Goal: Task Accomplishment & Management: Manage account settings

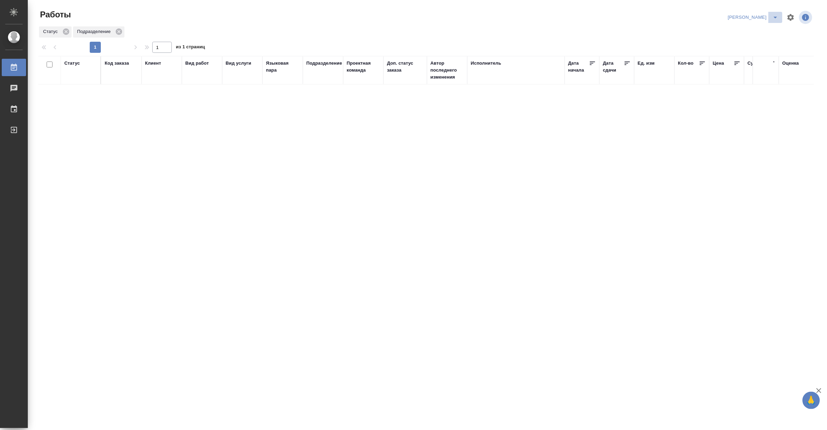
click at [777, 15] on icon "split button" at bounding box center [776, 17] width 8 height 8
click at [753, 65] on li "Верстка и Дизайн" at bounding box center [749, 64] width 67 height 11
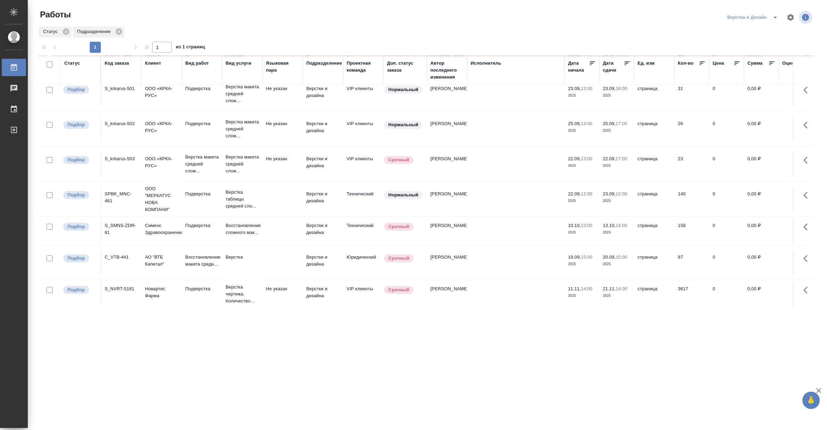
scroll to position [120, 0]
click at [774, 16] on icon "split button" at bounding box center [776, 17] width 8 height 8
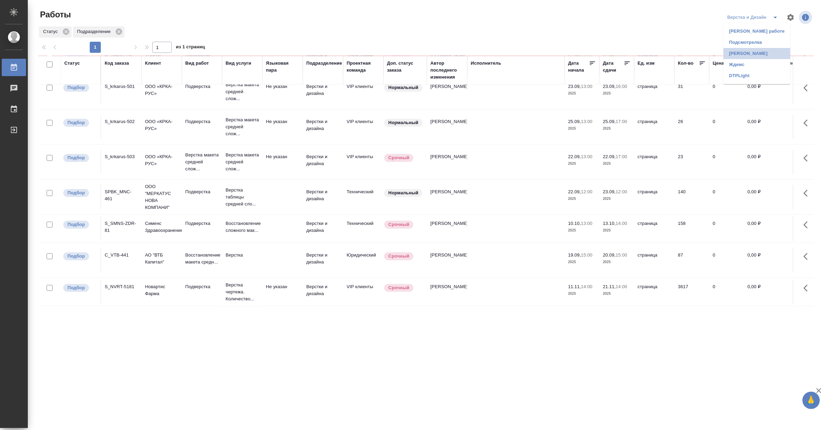
click at [757, 53] on li "Матвеева_назначено" at bounding box center [757, 53] width 67 height 11
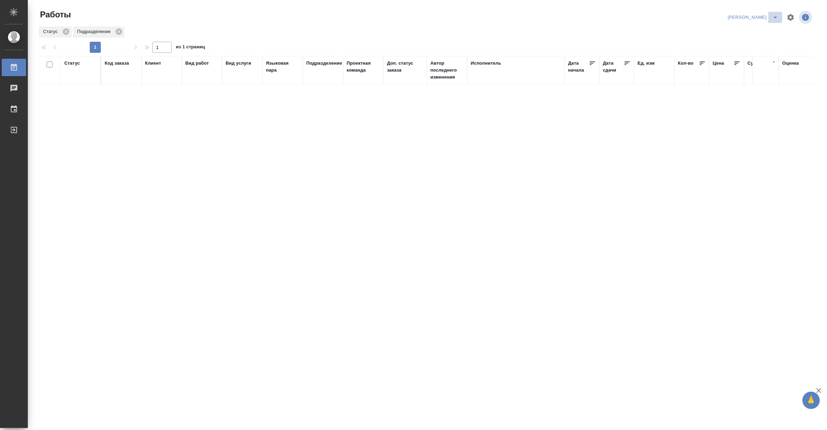
click at [773, 16] on icon "split button" at bounding box center [776, 17] width 8 height 8
click at [736, 76] on li "DTPLight" at bounding box center [749, 75] width 67 height 11
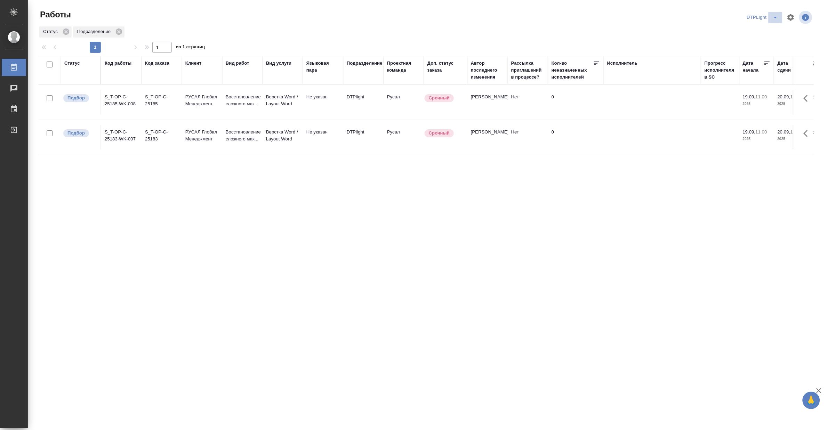
click at [774, 13] on icon "split button" at bounding box center [776, 17] width 8 height 8
click at [762, 51] on li "[PERSON_NAME]" at bounding box center [767, 53] width 67 height 11
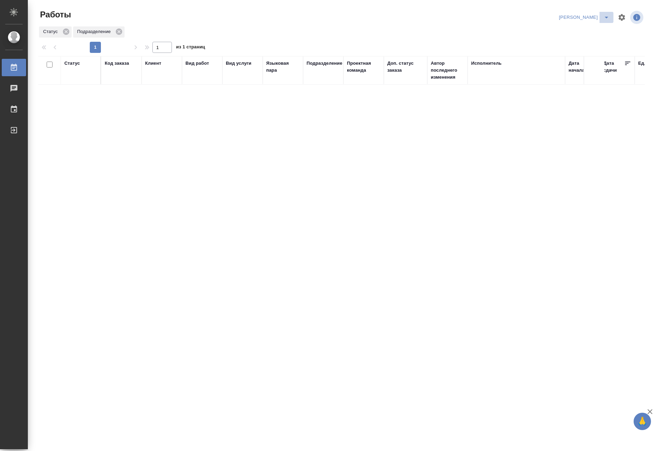
click at [606, 14] on icon "split button" at bounding box center [606, 17] width 8 height 8
click at [592, 28] on li "[PERSON_NAME] работе" at bounding box center [580, 31] width 67 height 11
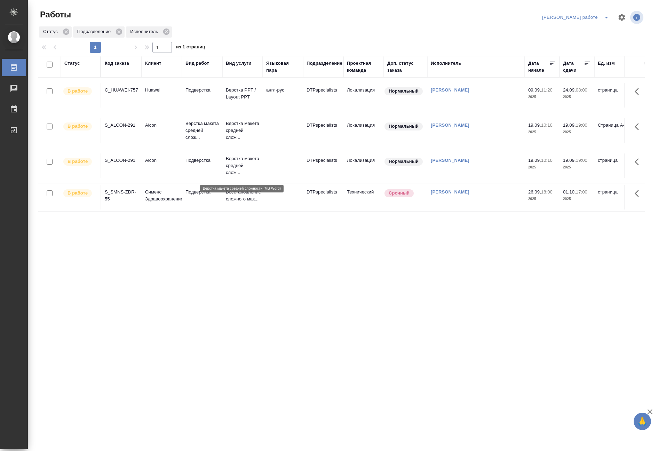
click at [226, 166] on p "Верстка макета средней слож..." at bounding box center [242, 165] width 33 height 21
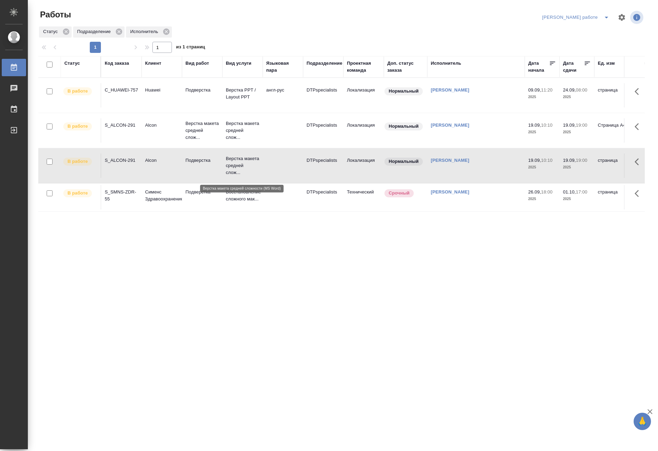
click at [226, 166] on p "Верстка макета средней слож..." at bounding box center [242, 165] width 33 height 21
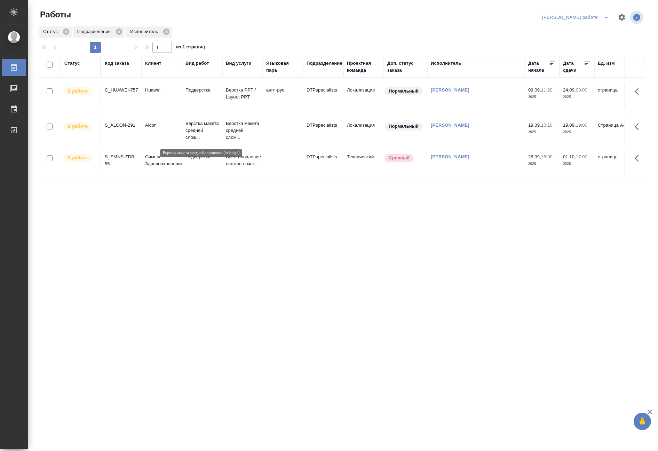
click at [188, 128] on p "Верстка макета средней слож..." at bounding box center [201, 130] width 33 height 21
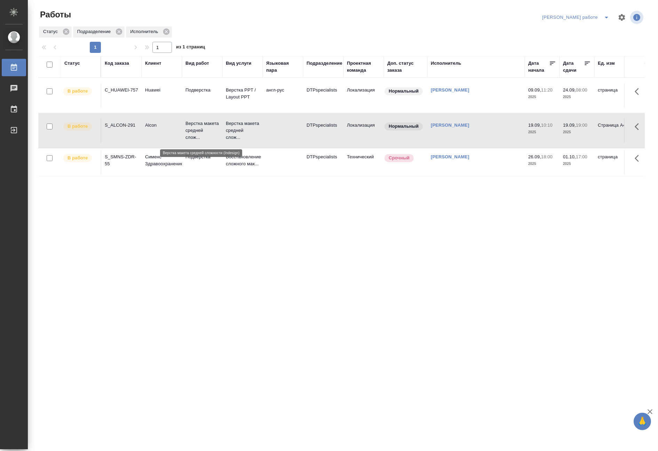
click at [188, 128] on p "Верстка макета средней слож..." at bounding box center [201, 130] width 33 height 21
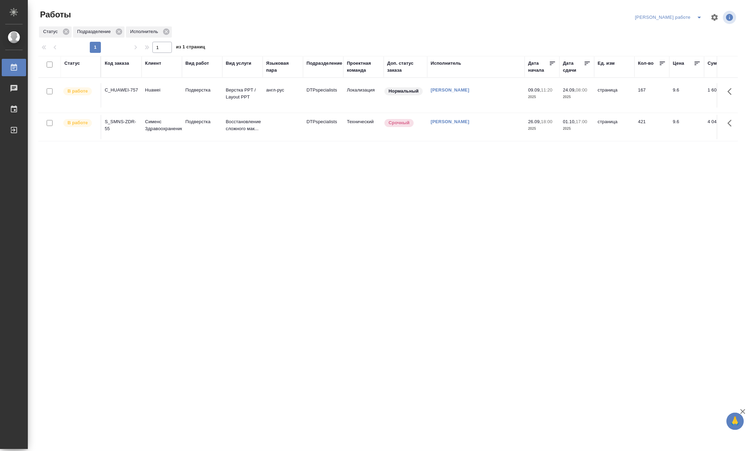
click at [658, 16] on button "split button" at bounding box center [699, 17] width 14 height 11
click at [658, 54] on li "Ждемс" at bounding box center [674, 53] width 63 height 11
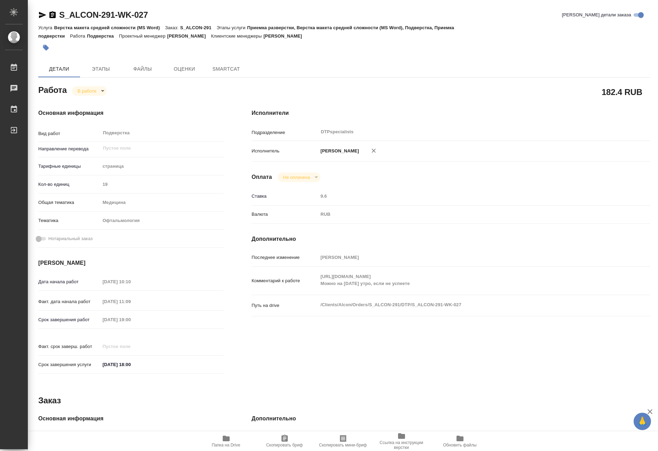
type textarea "x"
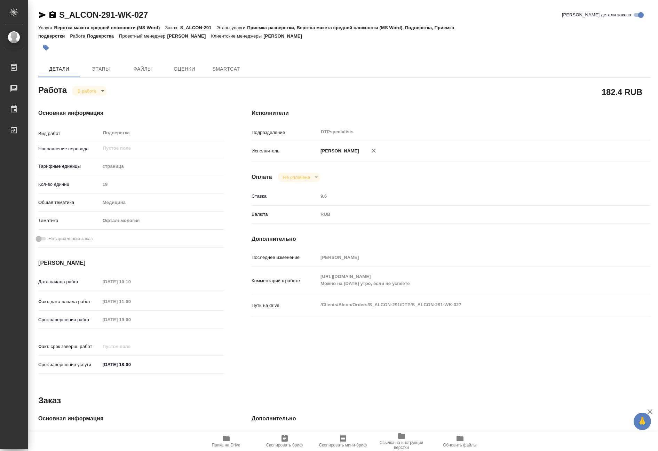
type textarea "x"
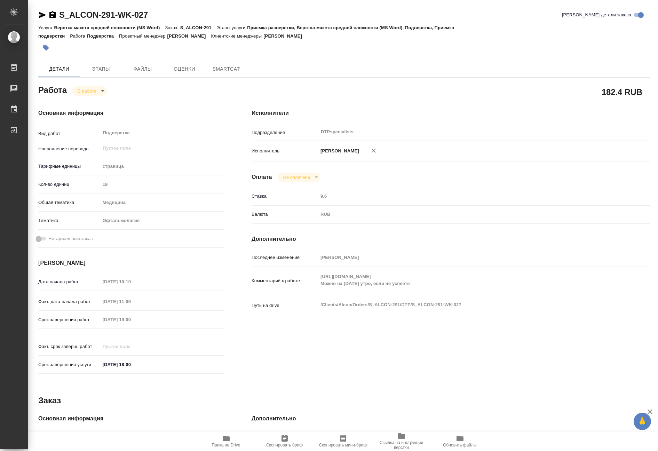
type textarea "x"
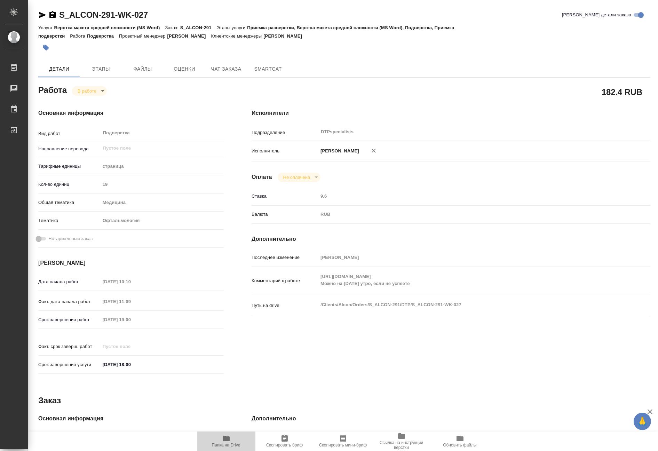
click at [234, 440] on span "Папка на Drive" at bounding box center [226, 440] width 50 height 13
type textarea "x"
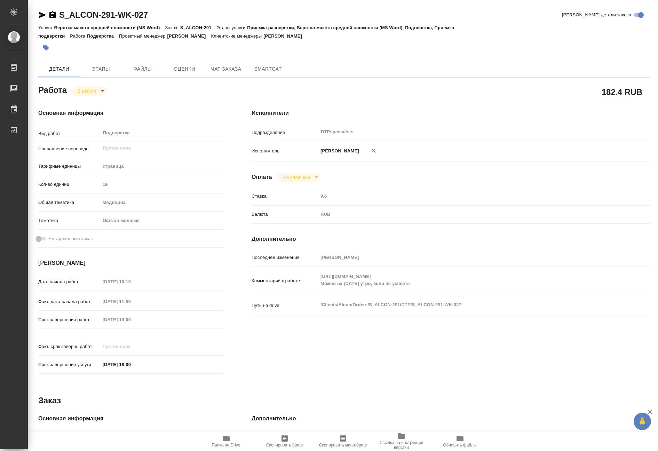
type textarea "x"
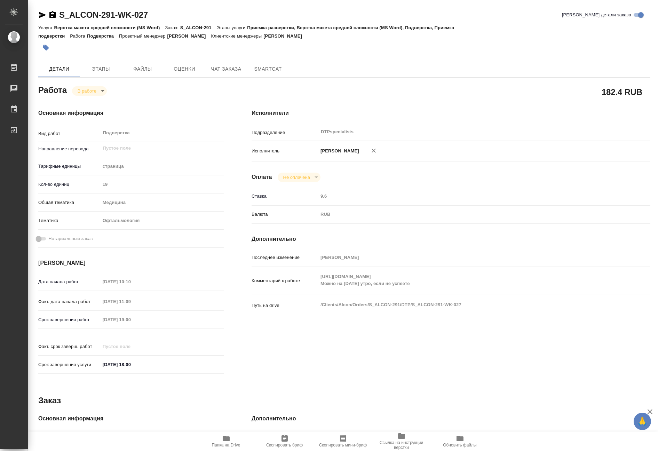
type textarea "x"
click at [80, 92] on body "🙏 .cls-1 fill:#fff; AWATERA Matveeva Maria Работы 0 Чаты График Выйти S_ALCON-2…" at bounding box center [329, 225] width 658 height 451
click at [81, 102] on button "Выполнен" at bounding box center [89, 103] width 25 height 8
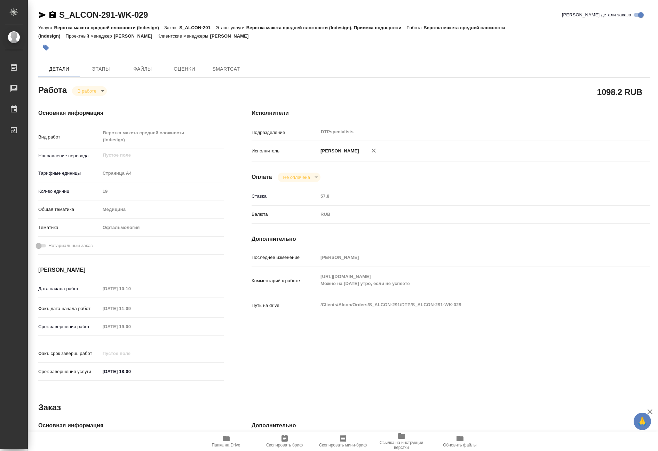
type textarea "x"
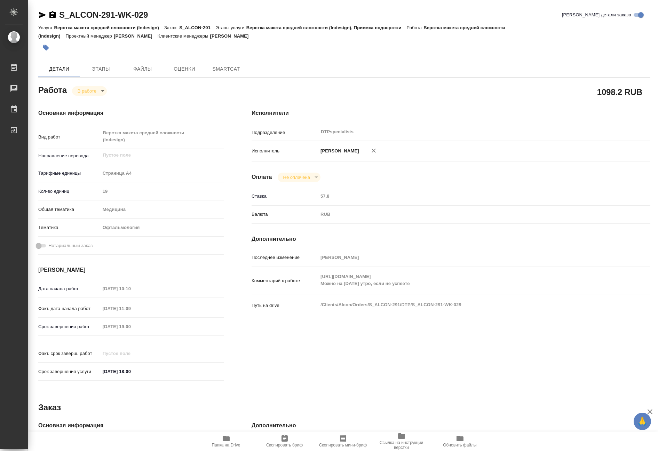
type textarea "x"
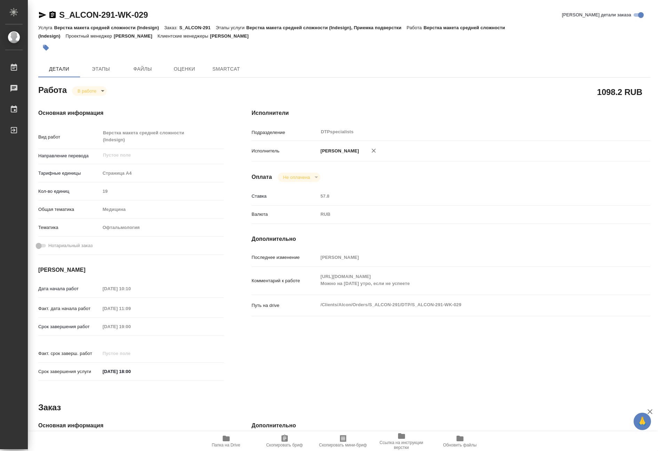
type textarea "x"
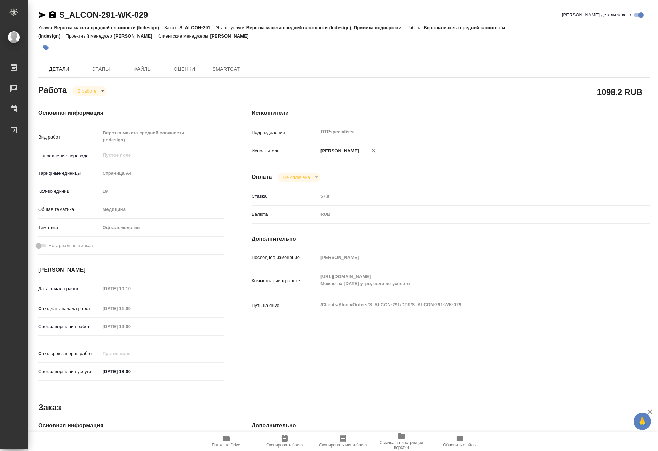
type textarea "x"
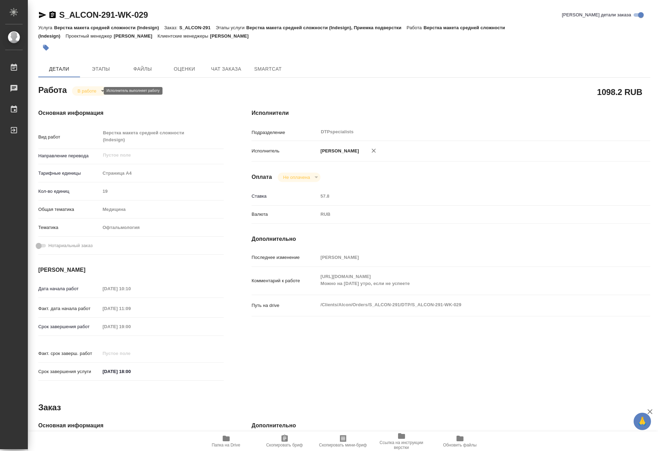
click at [81, 89] on body "🙏 .cls-1 fill:#fff; AWATERA Matveeva Maria Работы Чаты График Выйти S_ALCON-291…" at bounding box center [329, 225] width 658 height 451
click at [82, 99] on button "Выполнен" at bounding box center [89, 103] width 25 height 8
type textarea "x"
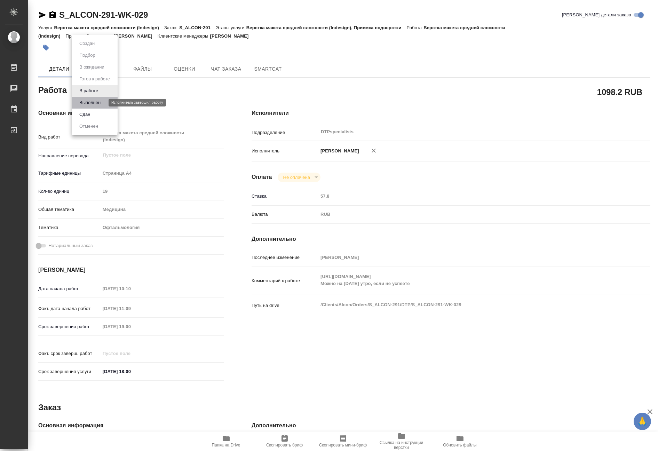
type textarea "x"
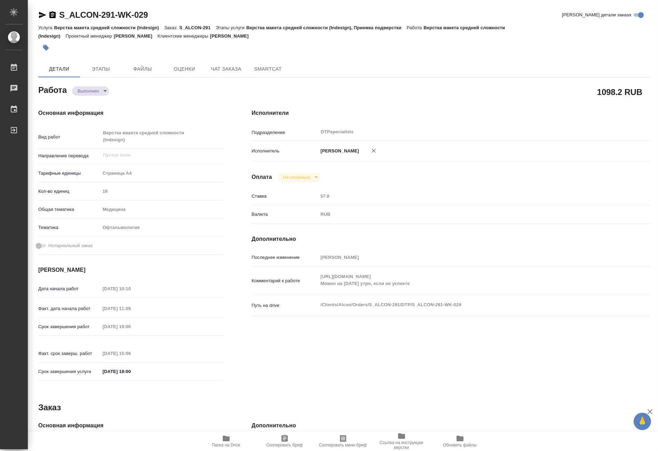
type textarea "x"
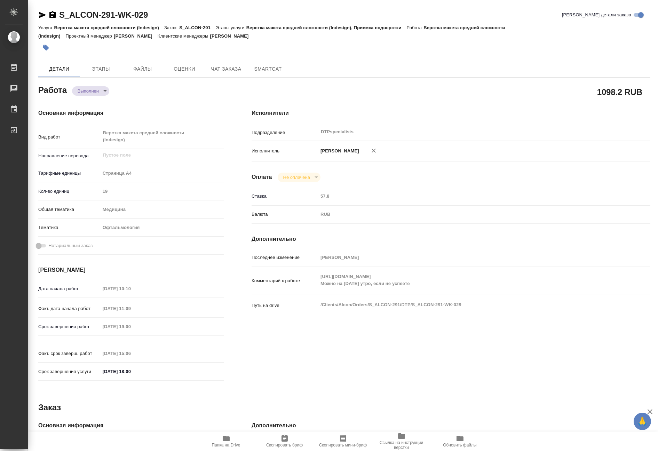
type textarea "x"
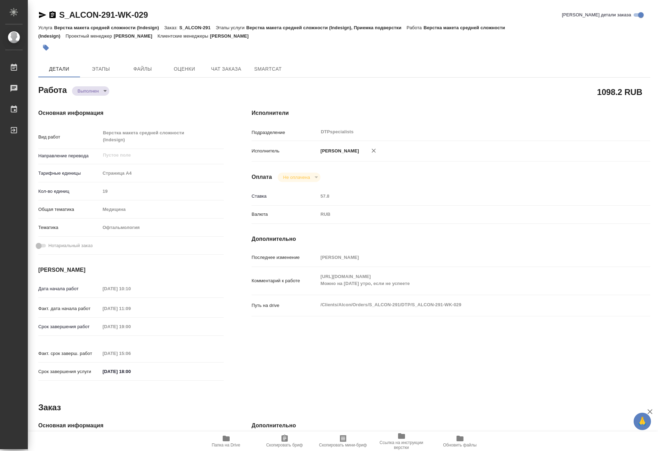
type textarea "x"
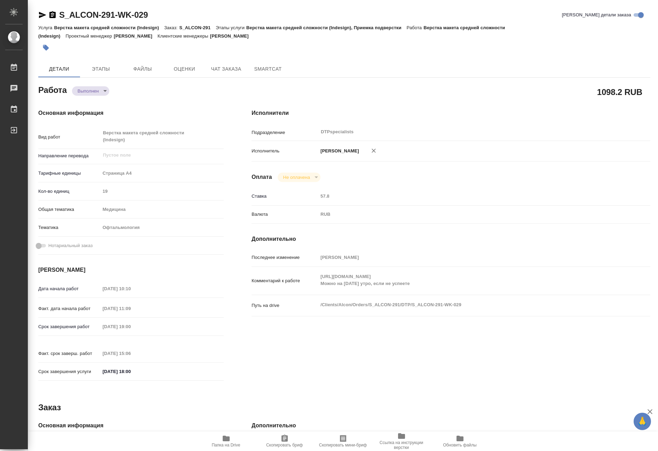
type textarea "x"
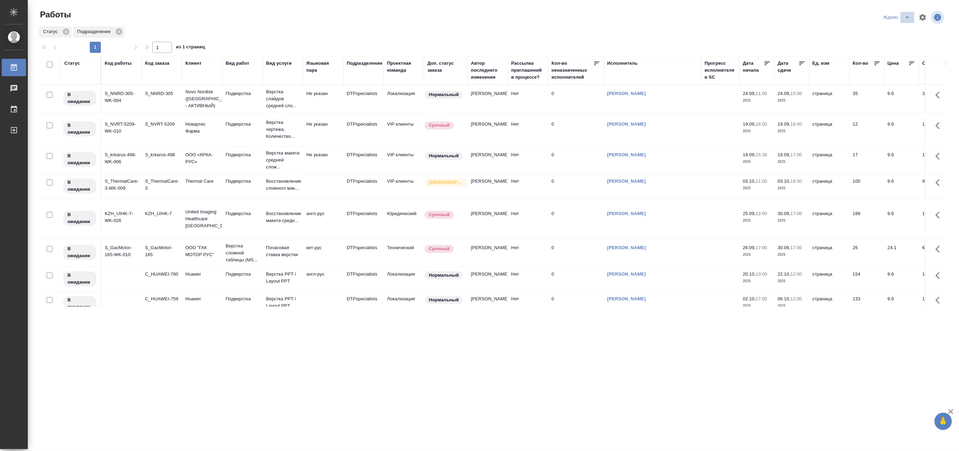
click at [750, 15] on icon "split button" at bounding box center [908, 17] width 8 height 8
click at [750, 54] on li "[PERSON_NAME]" at bounding box center [901, 53] width 67 height 11
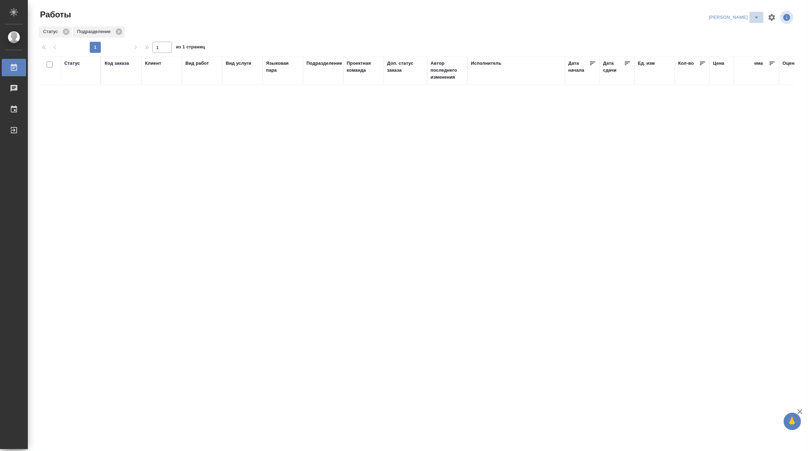
click at [755, 15] on icon "split button" at bounding box center [757, 17] width 8 height 8
click at [729, 65] on li "Верстка и Дизайн" at bounding box center [730, 64] width 67 height 11
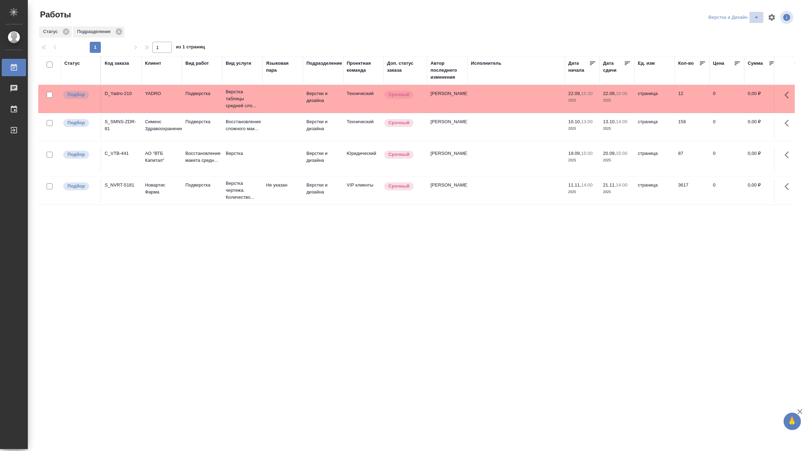
click at [755, 15] on icon "split button" at bounding box center [757, 17] width 8 height 8
click at [740, 32] on li "[PERSON_NAME] работе" at bounding box center [738, 31] width 67 height 11
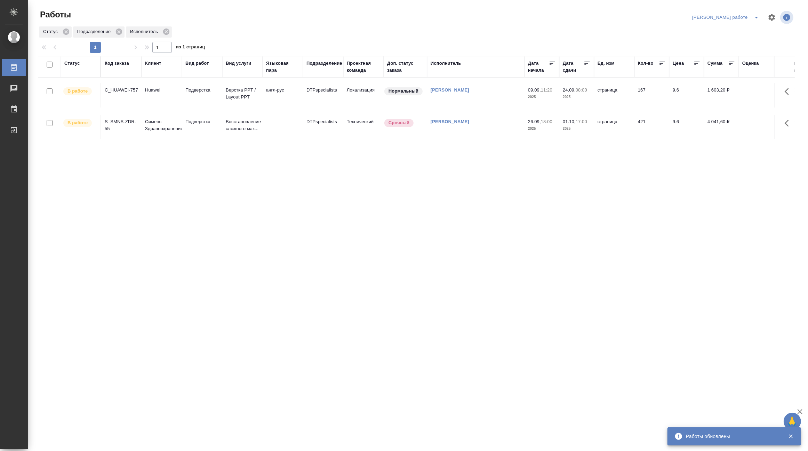
click at [759, 16] on icon "split button" at bounding box center [757, 17] width 8 height 8
click at [750, 41] on li "[PERSON_NAME]" at bounding box center [731, 42] width 63 height 11
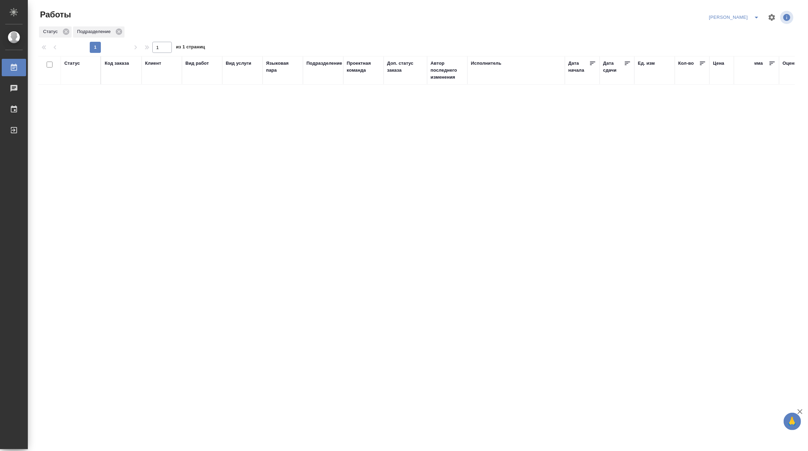
click at [452, 226] on div "Статус Код заказа Клиент Вид работ Вид услуги Языковая пара Подразделение Проек…" at bounding box center [416, 181] width 757 height 250
click at [757, 16] on icon "split button" at bounding box center [757, 17] width 8 height 8
click at [724, 77] on li "DTPLight" at bounding box center [730, 75] width 67 height 11
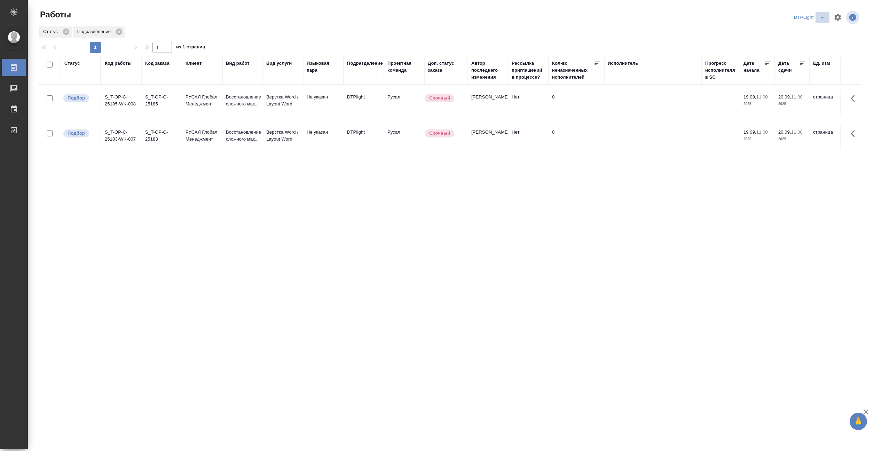
click at [808, 15] on icon "split button" at bounding box center [822, 17] width 8 height 8
click at [808, 53] on li "[PERSON_NAME]" at bounding box center [813, 53] width 67 height 11
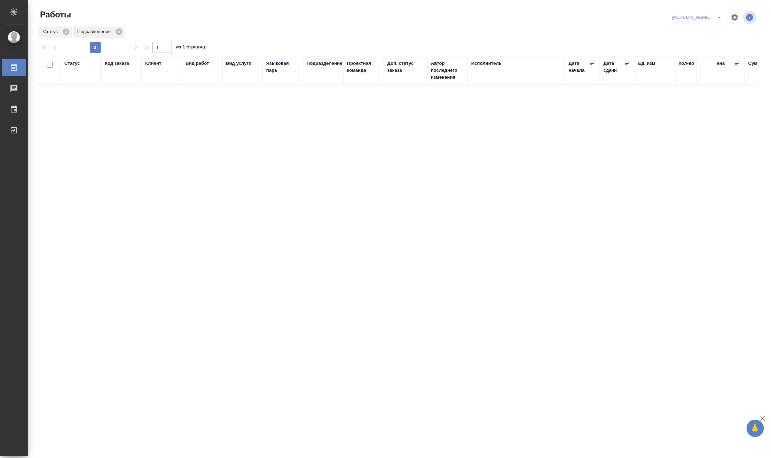
click at [717, 14] on icon "split button" at bounding box center [719, 17] width 8 height 8
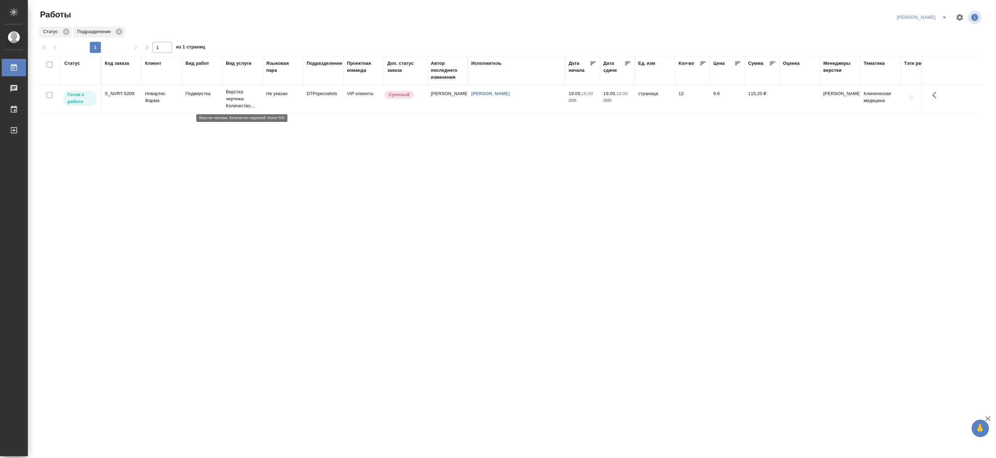
click at [239, 94] on p "Верстка чертежа. Количество..." at bounding box center [242, 98] width 33 height 21
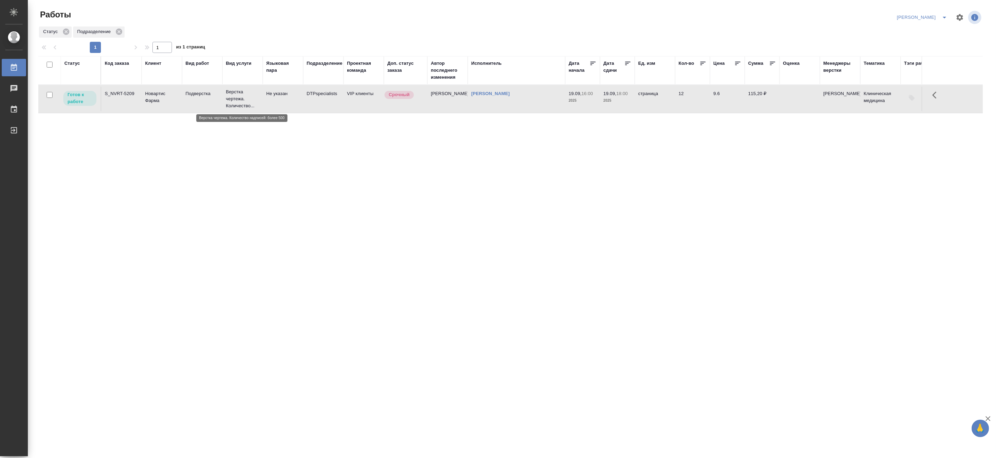
click at [239, 94] on p "Верстка чертежа. Количество..." at bounding box center [242, 98] width 33 height 21
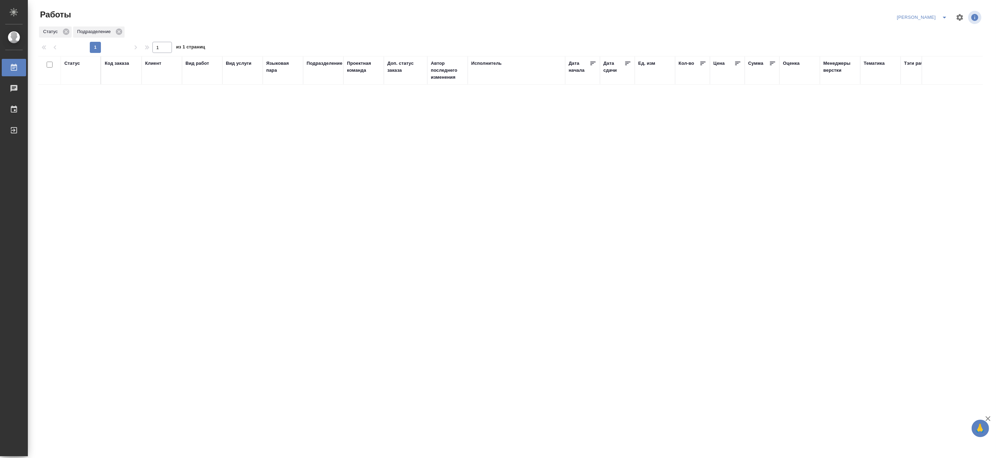
click at [938, 15] on button "split button" at bounding box center [944, 17] width 14 height 11
click at [910, 50] on li "Ждемс" at bounding box center [917, 53] width 67 height 11
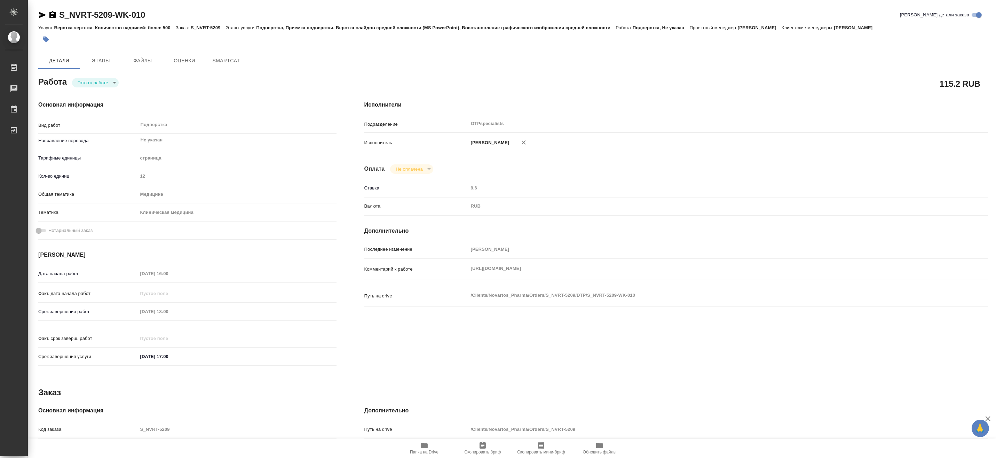
type textarea "x"
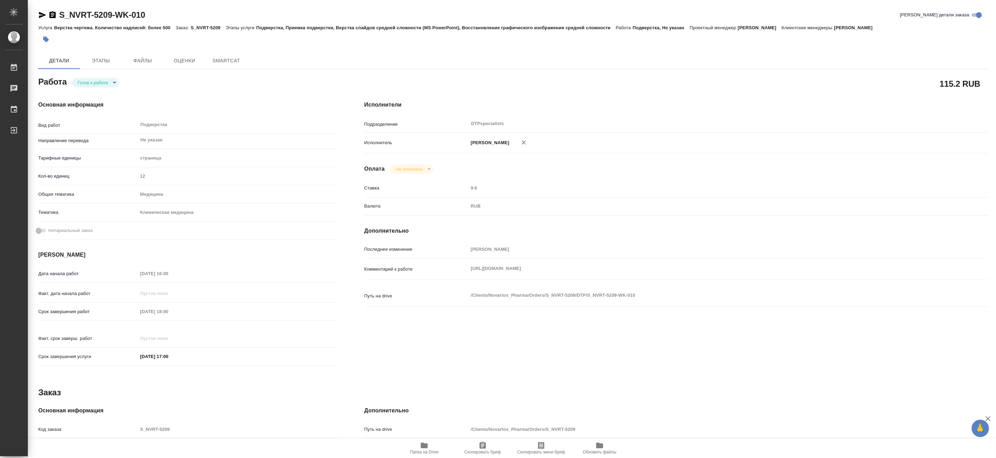
type textarea "x"
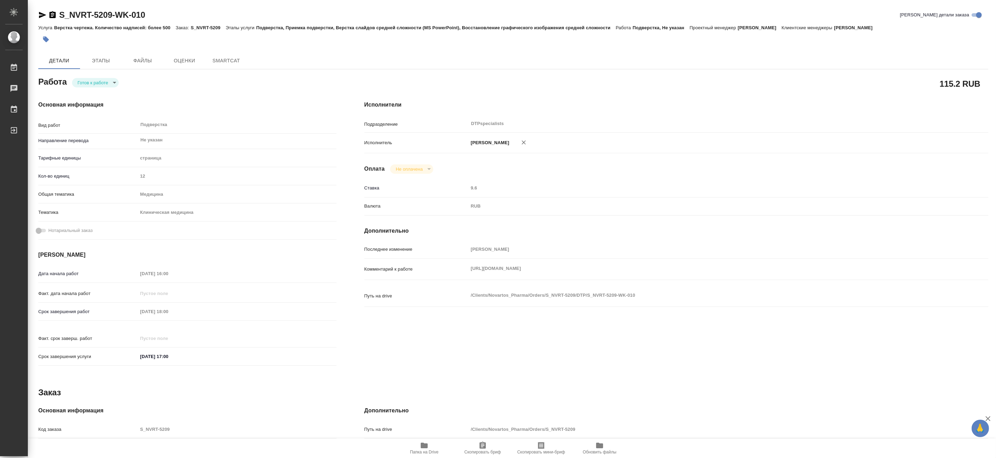
type textarea "x"
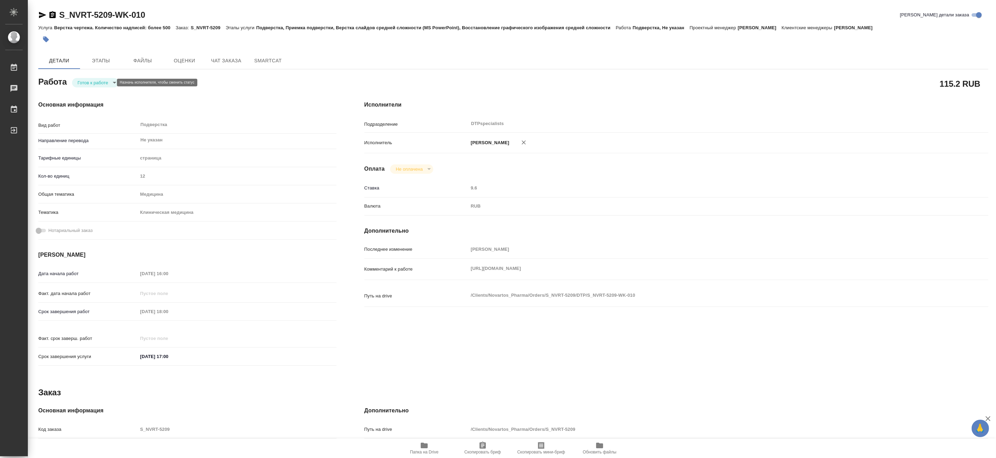
click at [79, 82] on body "🙏 .cls-1 fill:#fff; AWATERA Matveeva Maria Работы Чаты График Выйти S_NVRT-5209…" at bounding box center [498, 229] width 996 height 458
type textarea "x"
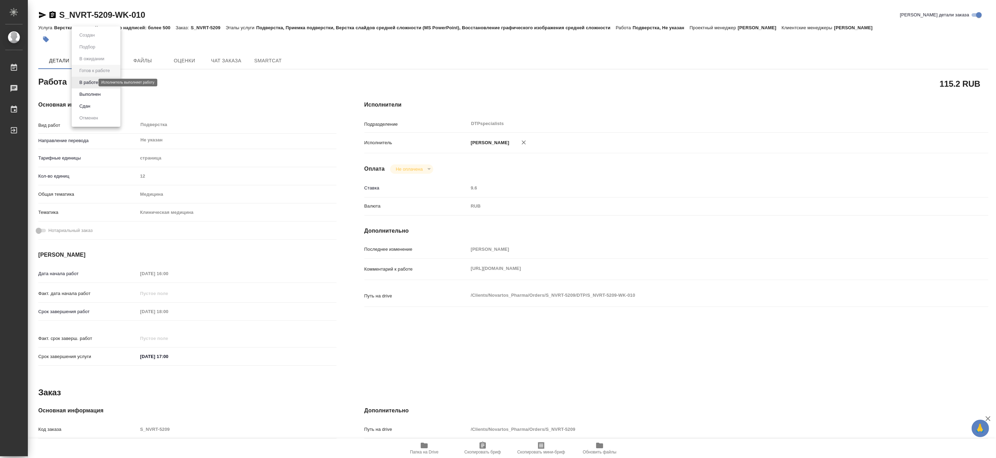
type textarea "x"
click at [79, 82] on button "В работе" at bounding box center [88, 83] width 23 height 8
type textarea "x"
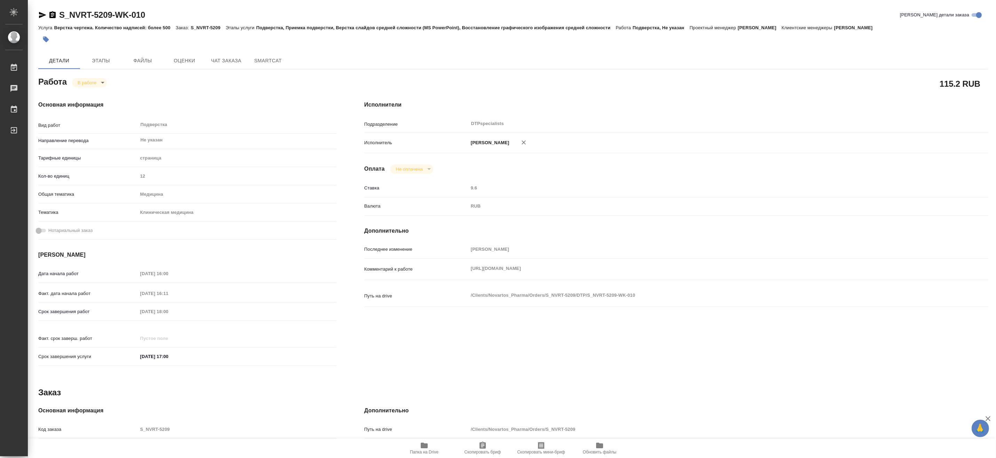
type textarea "x"
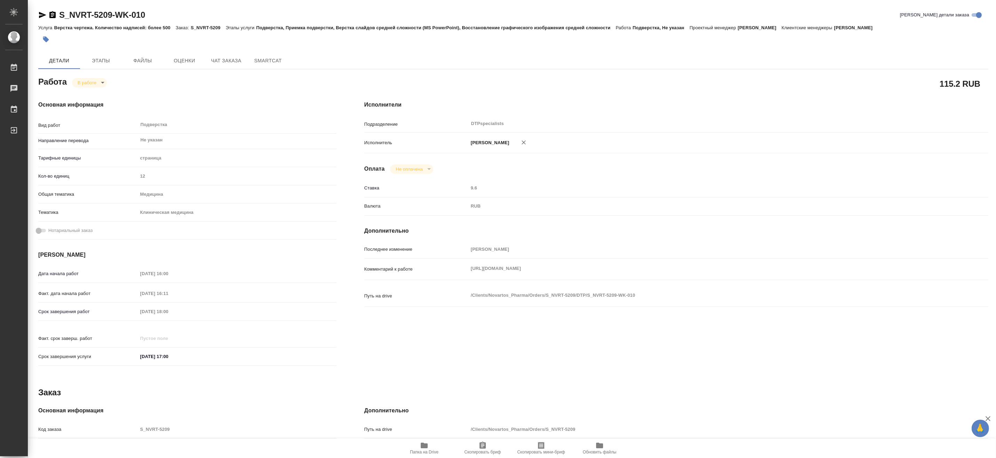
type textarea "x"
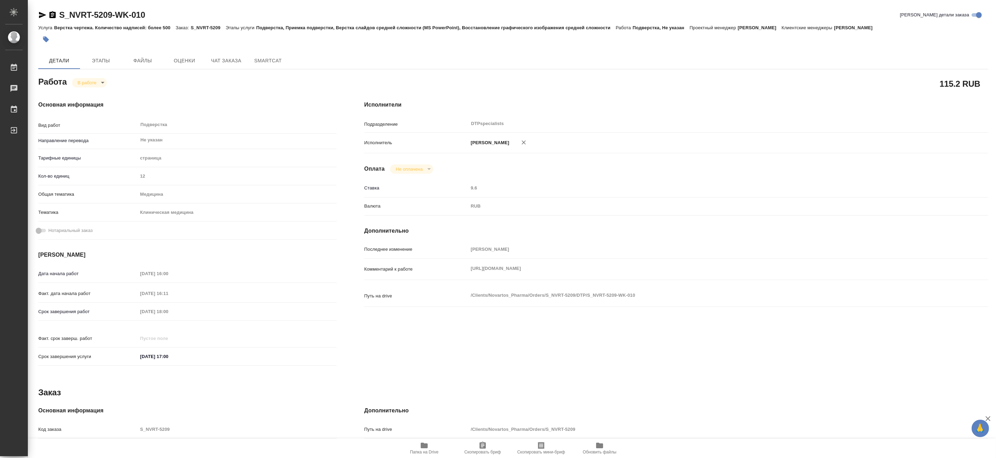
type textarea "x"
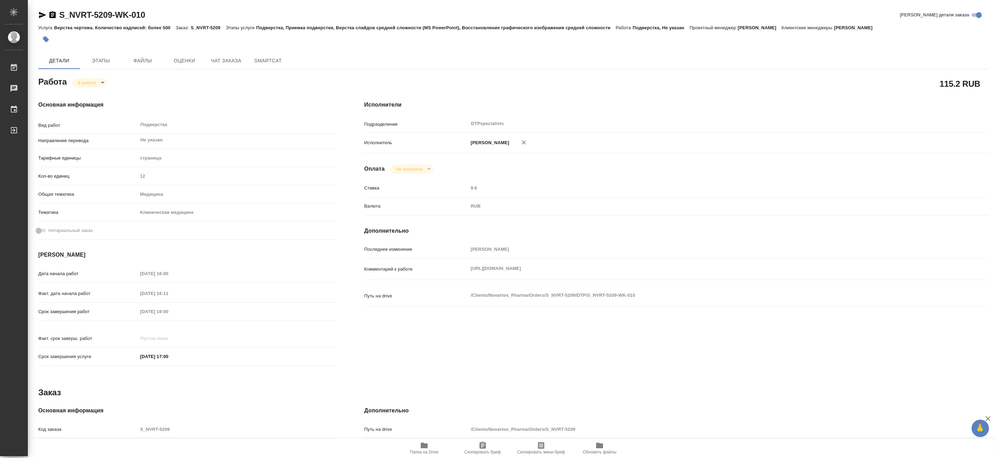
type textarea "x"
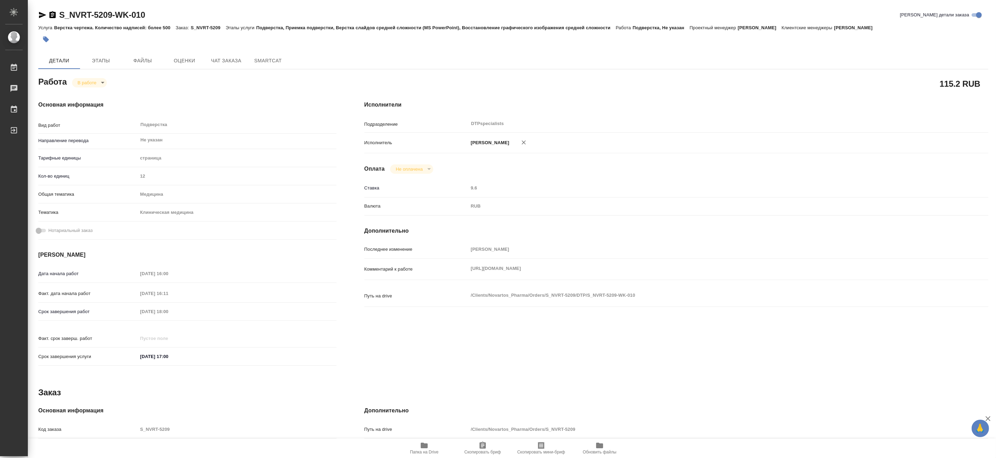
type textarea "x"
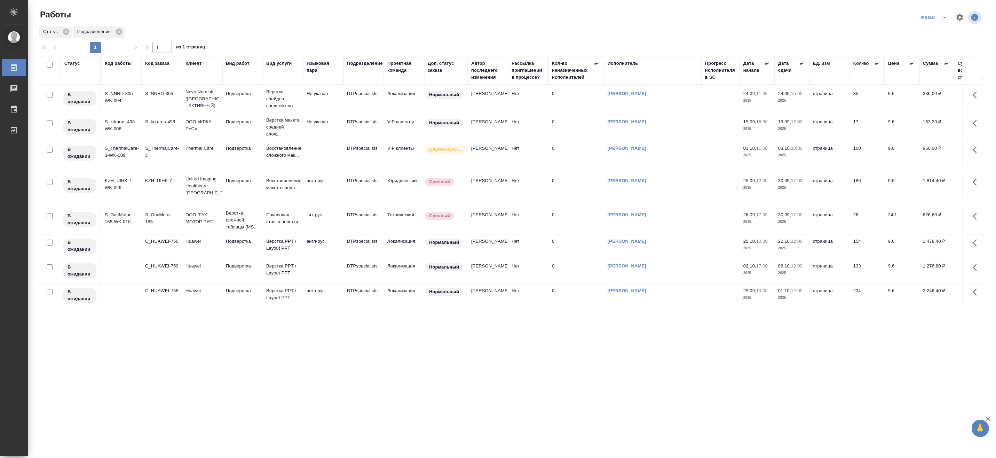
click at [945, 18] on icon "split button" at bounding box center [944, 17] width 8 height 8
click at [941, 49] on li "[PERSON_NAME]" at bounding box center [938, 53] width 67 height 11
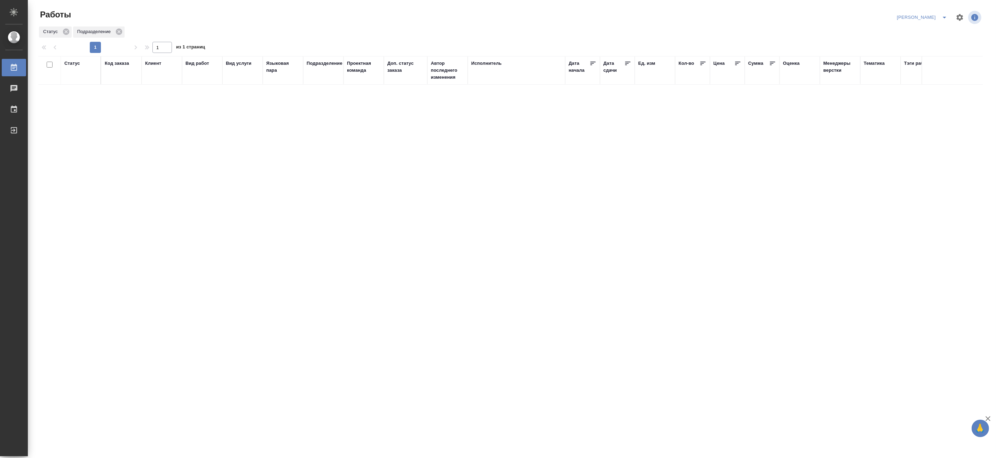
click at [946, 15] on icon "split button" at bounding box center [944, 17] width 8 height 8
click at [931, 30] on li "[PERSON_NAME] работе" at bounding box center [917, 31] width 67 height 11
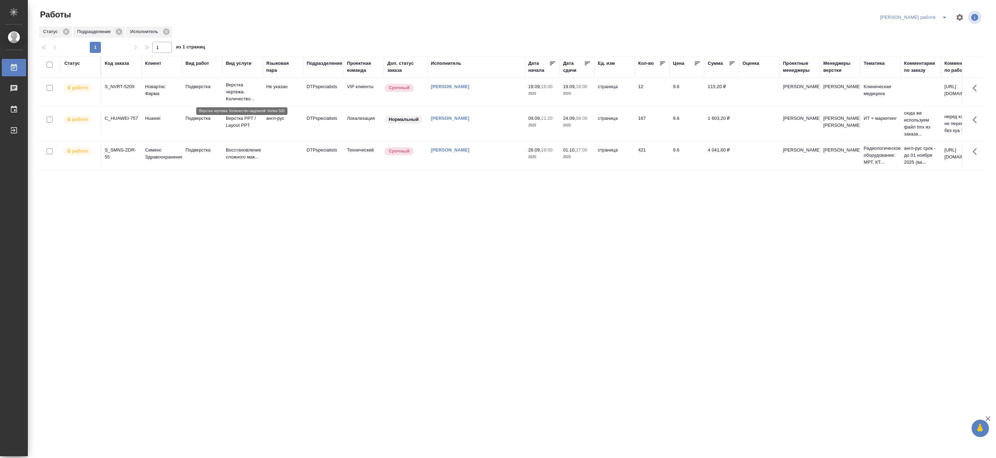
click at [242, 88] on p "Верстка чертежа. Количество..." at bounding box center [242, 91] width 33 height 21
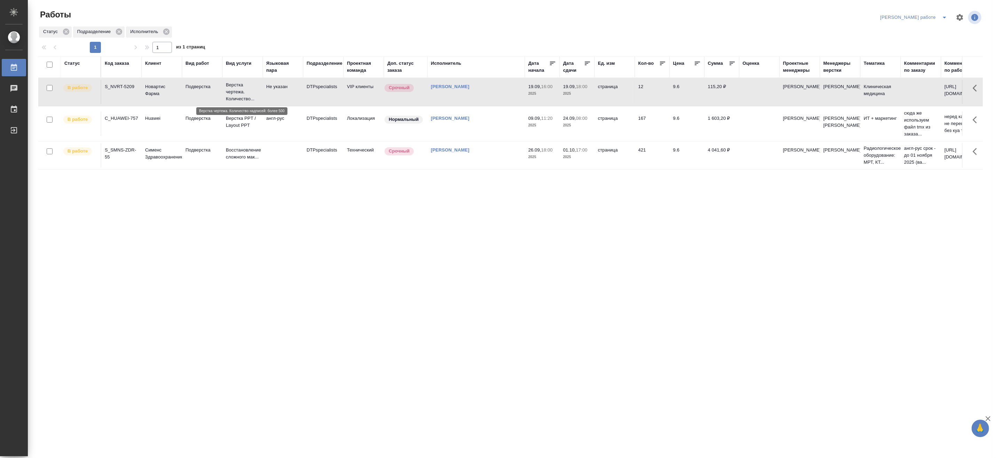
click at [242, 88] on p "Верстка чертежа. Количество..." at bounding box center [242, 91] width 33 height 21
click at [945, 15] on icon "split button" at bounding box center [944, 17] width 8 height 8
click at [926, 42] on li "[PERSON_NAME]" at bounding box center [919, 42] width 63 height 11
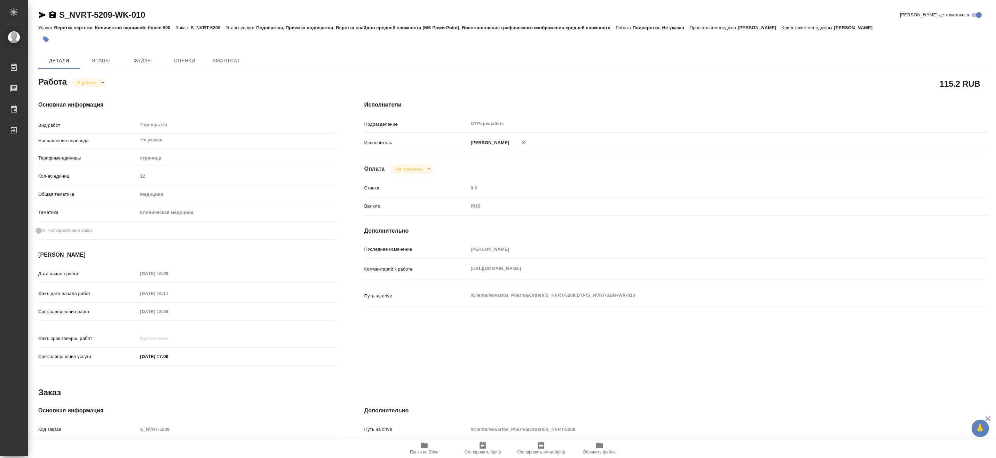
type textarea "x"
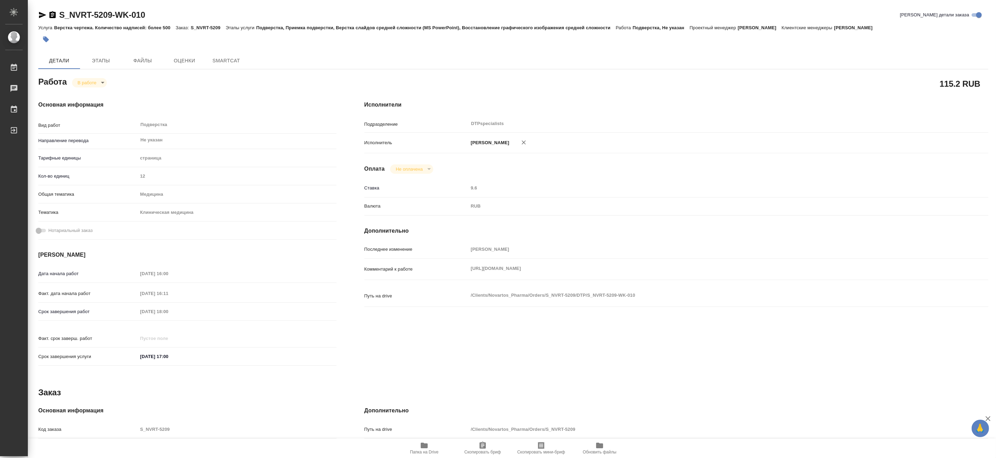
type textarea "x"
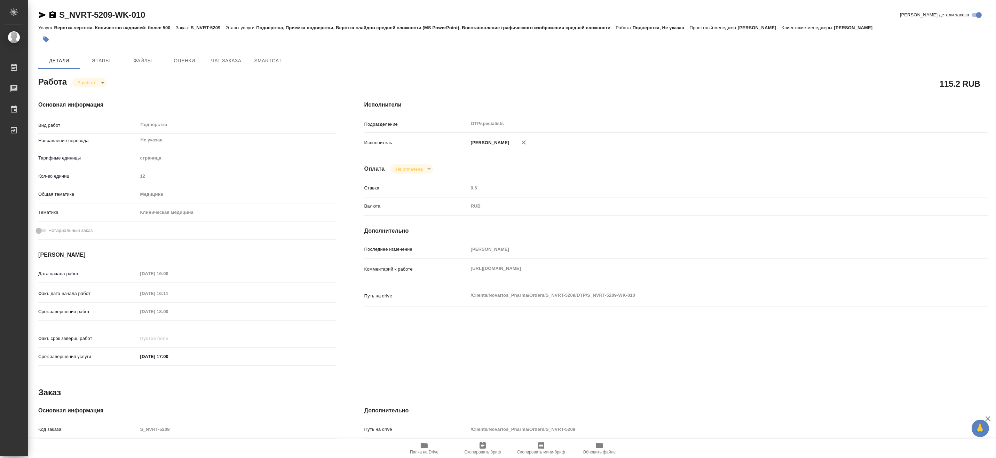
type textarea "x"
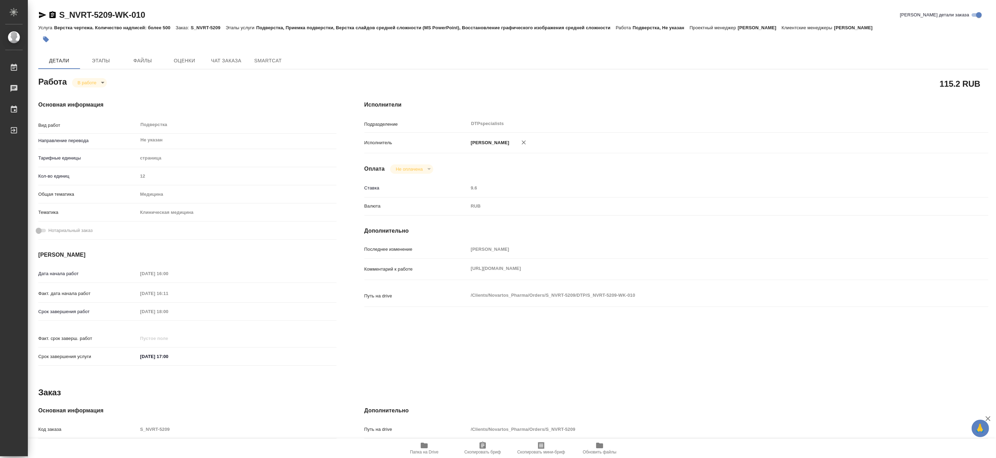
type textarea "x"
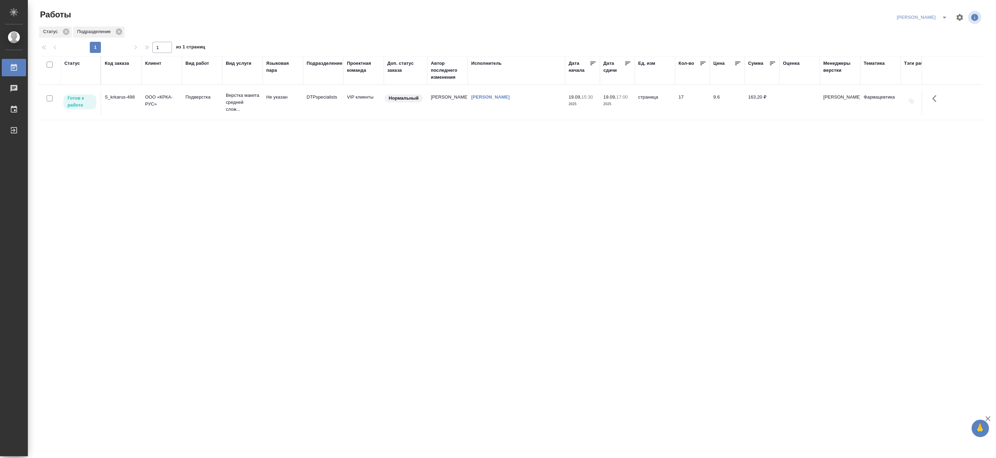
click at [231, 98] on p "Верстка макета средней слож..." at bounding box center [242, 102] width 33 height 21
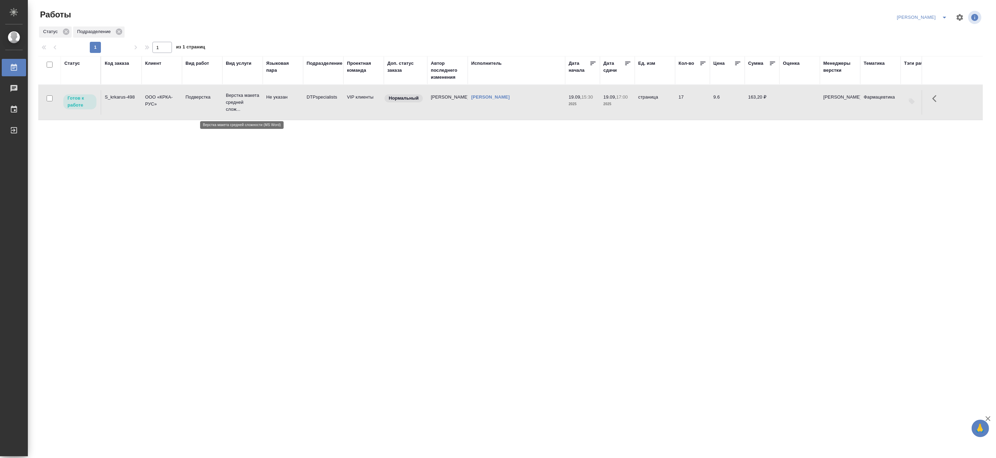
click at [231, 98] on p "Верстка макета средней слож..." at bounding box center [242, 102] width 33 height 21
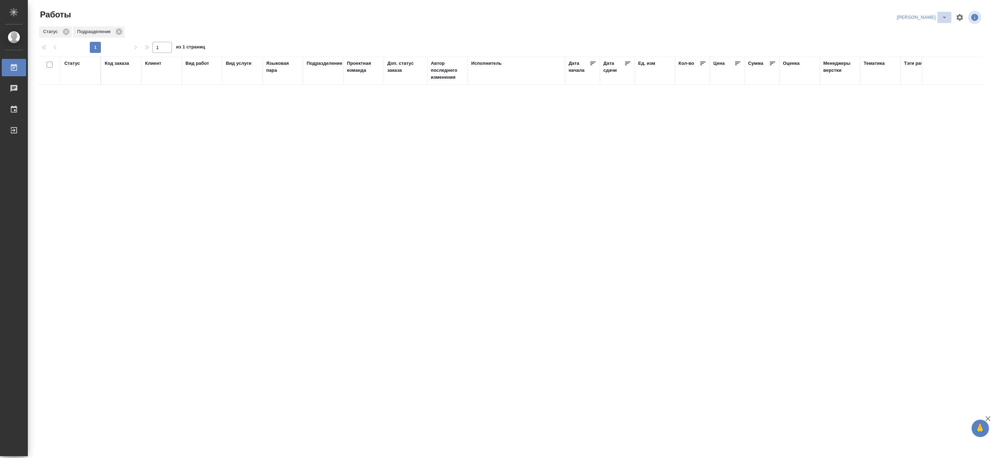
click at [943, 15] on icon "split button" at bounding box center [944, 17] width 8 height 8
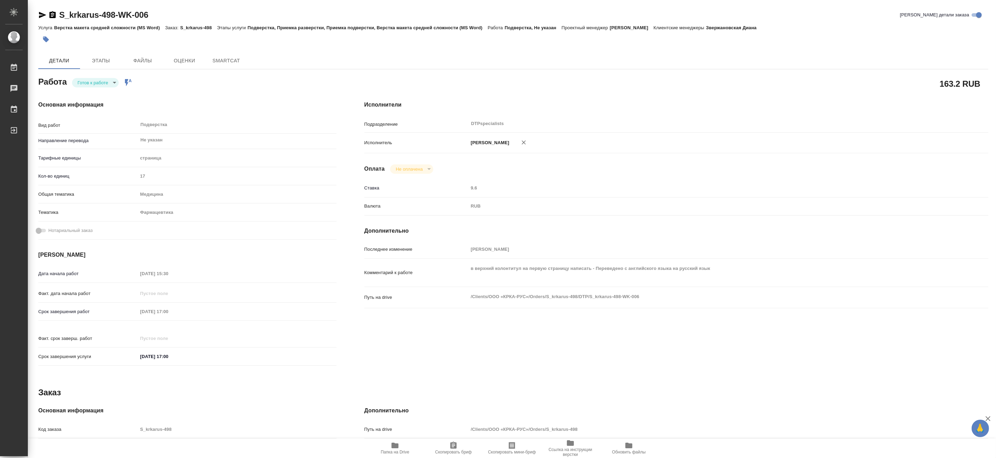
type textarea "x"
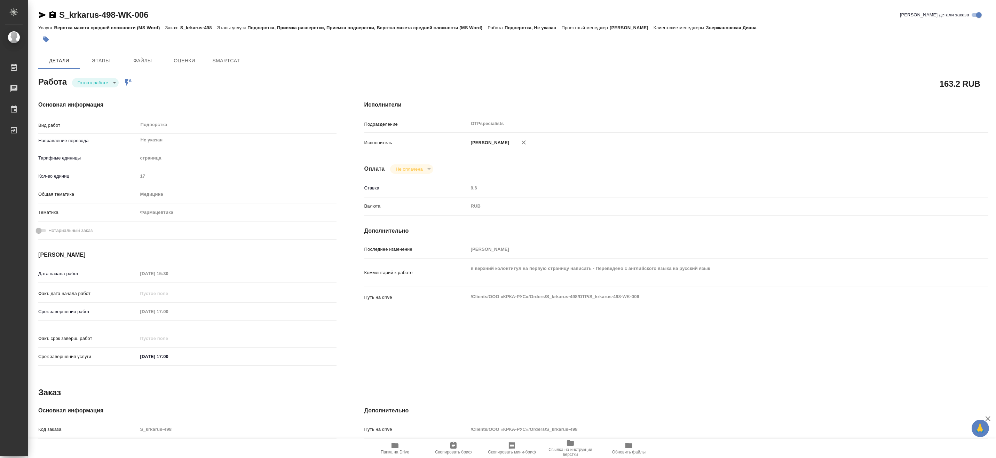
type textarea "x"
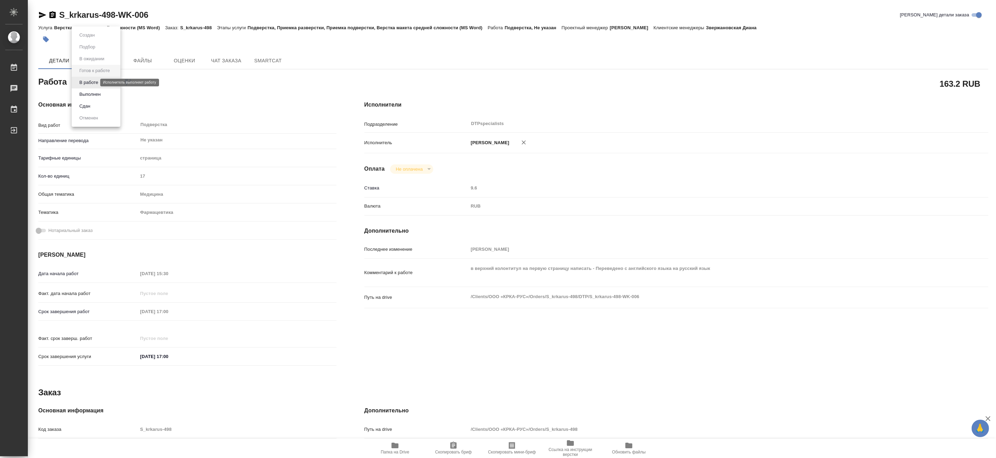
click at [83, 84] on body "🙏 .cls-1 fill:#fff; AWATERA [PERSON_NAME] Чаты График Выйти S_krkarus-498-WK-00…" at bounding box center [498, 229] width 996 height 458
click at [79, 83] on button "В работе" at bounding box center [88, 83] width 23 height 8
type textarea "x"
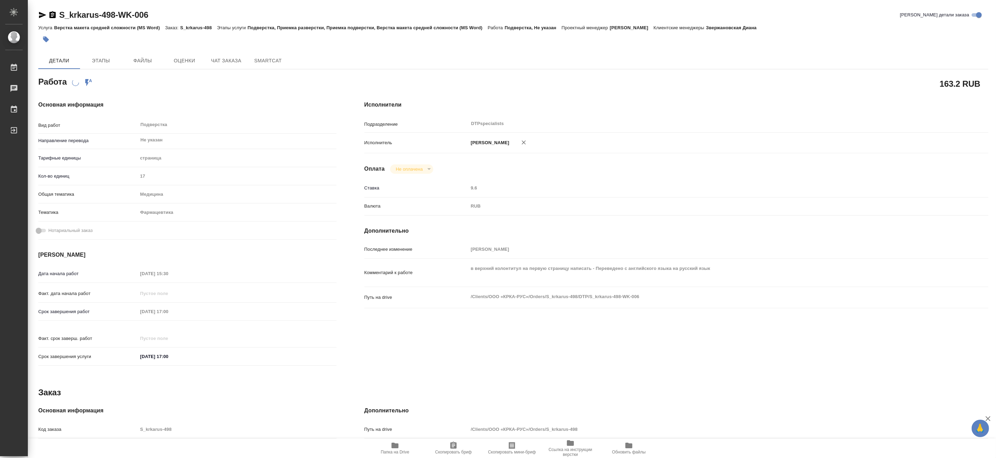
type textarea "x"
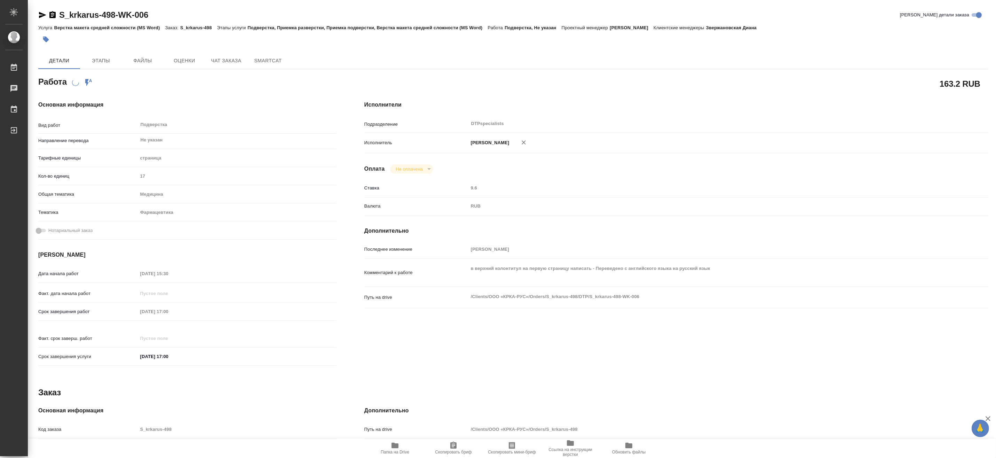
type textarea "x"
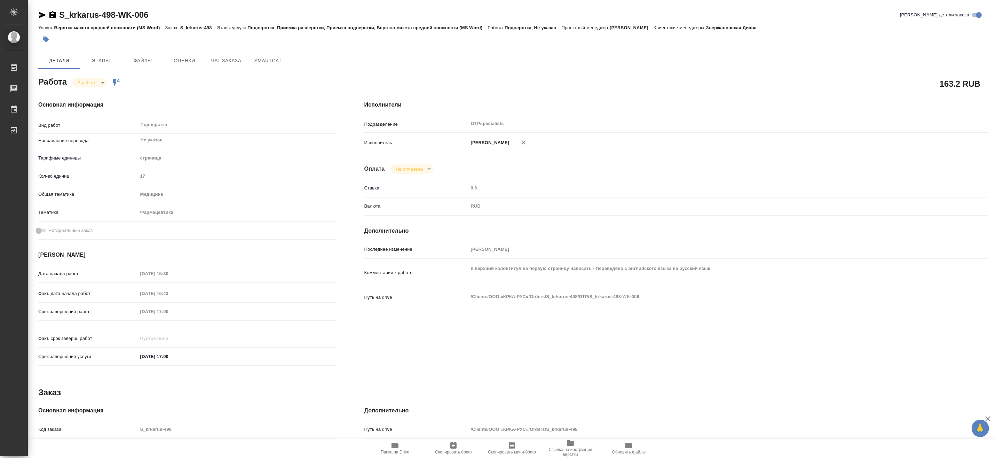
type textarea "x"
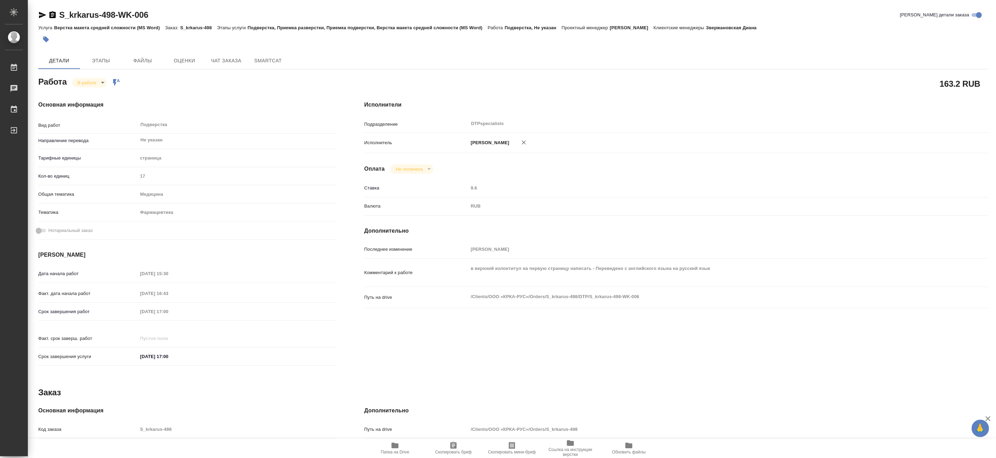
type textarea "x"
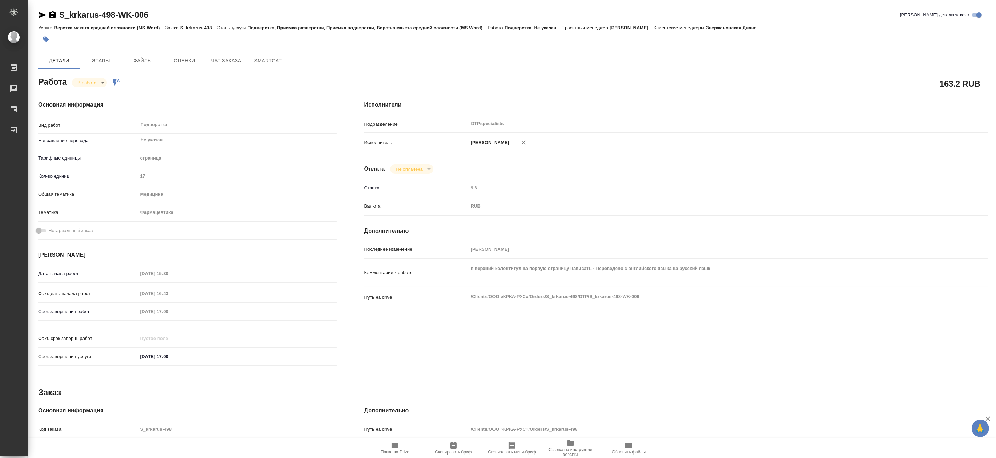
type textarea "x"
click at [399, 449] on span "Папка на Drive" at bounding box center [395, 451] width 29 height 5
type textarea "x"
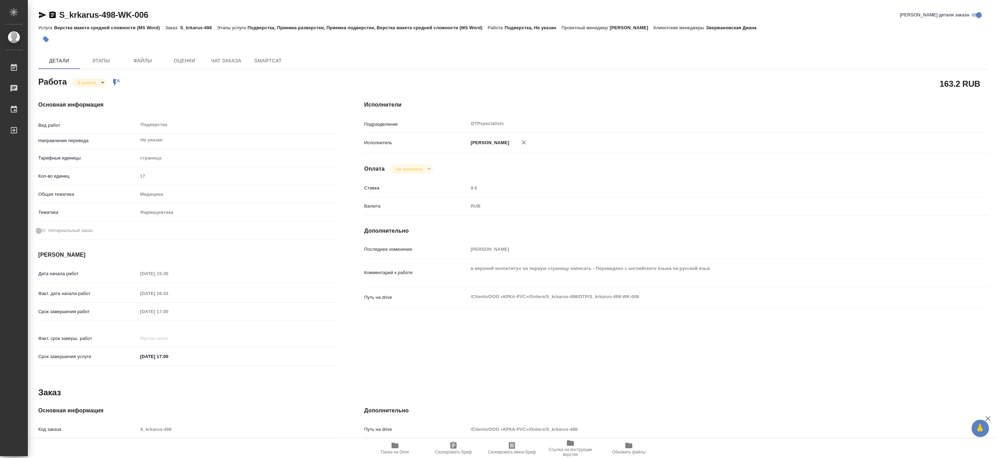
type textarea "x"
click at [388, 450] on span "Папка на Drive" at bounding box center [395, 451] width 29 height 5
click at [81, 81] on body "🙏 .cls-1 fill:#fff; AWATERA [PERSON_NAME] 0 Чаты График Выйти S_krkarus-498-WK-…" at bounding box center [498, 229] width 996 height 458
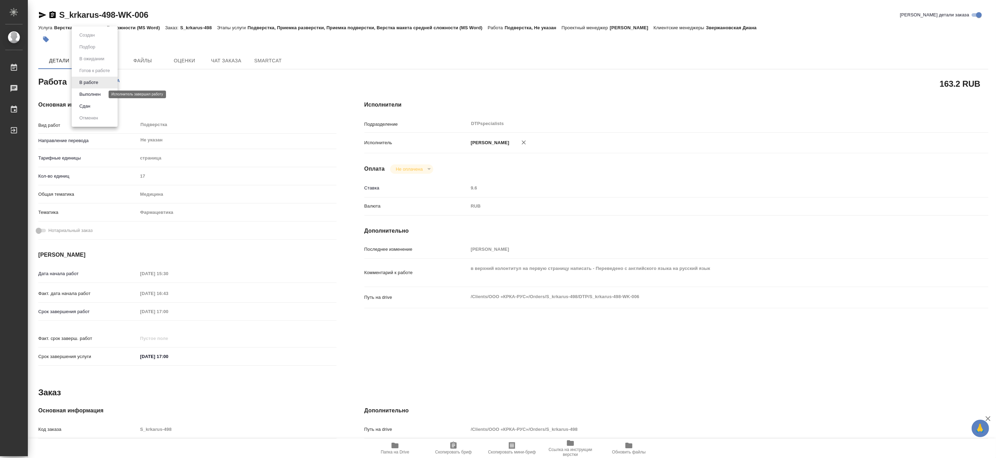
click at [81, 92] on button "Выполнен" at bounding box center [89, 94] width 25 height 8
type textarea "x"
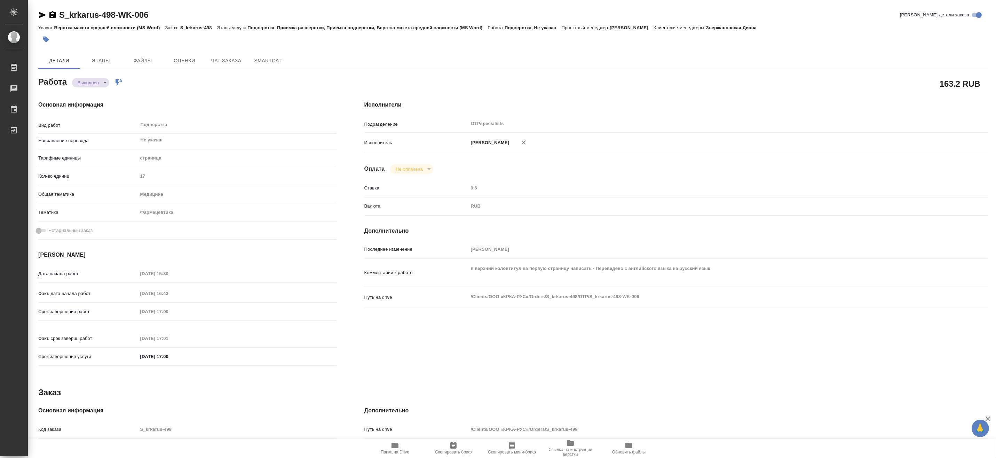
type textarea "x"
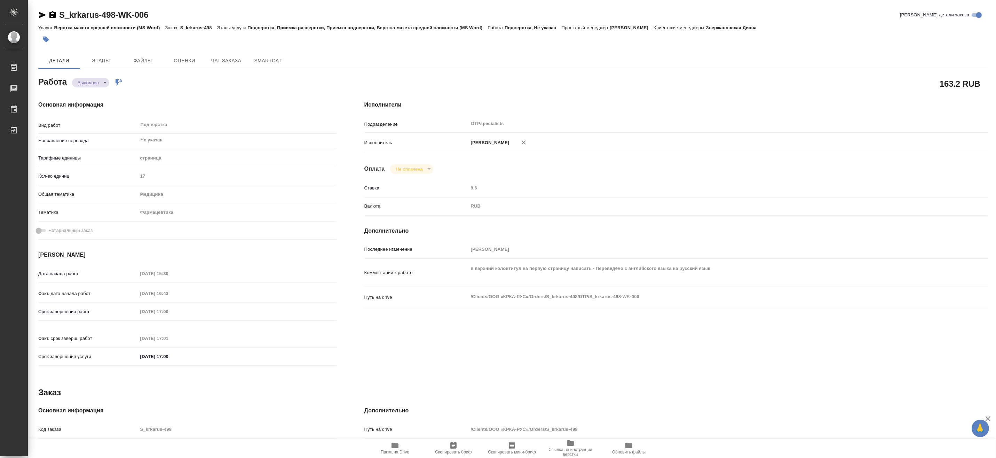
type textarea "x"
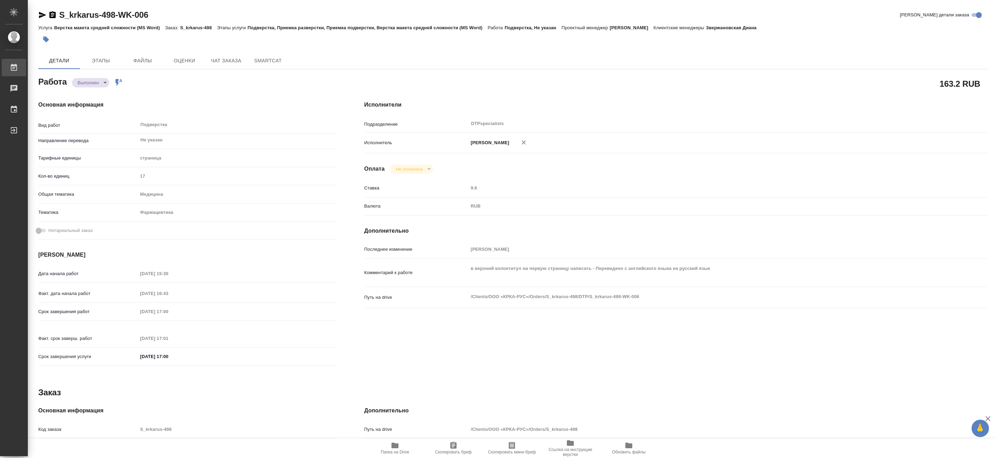
type textarea "x"
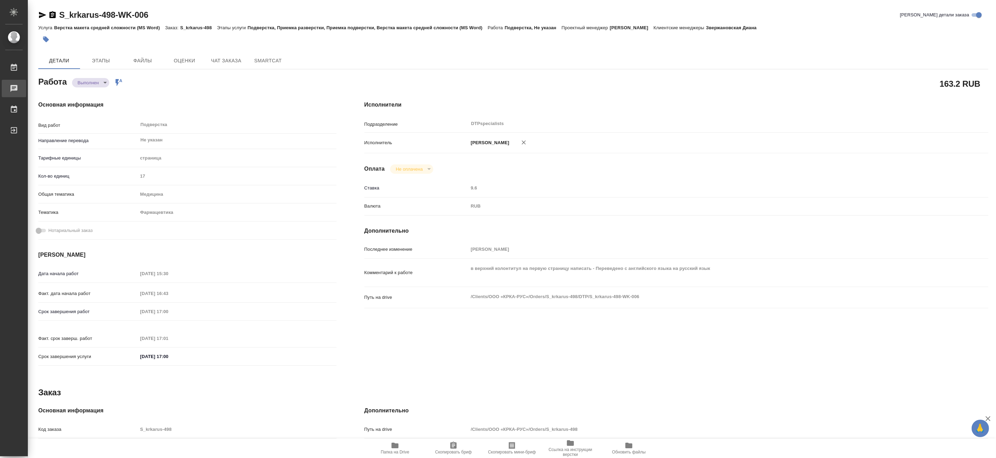
type textarea "x"
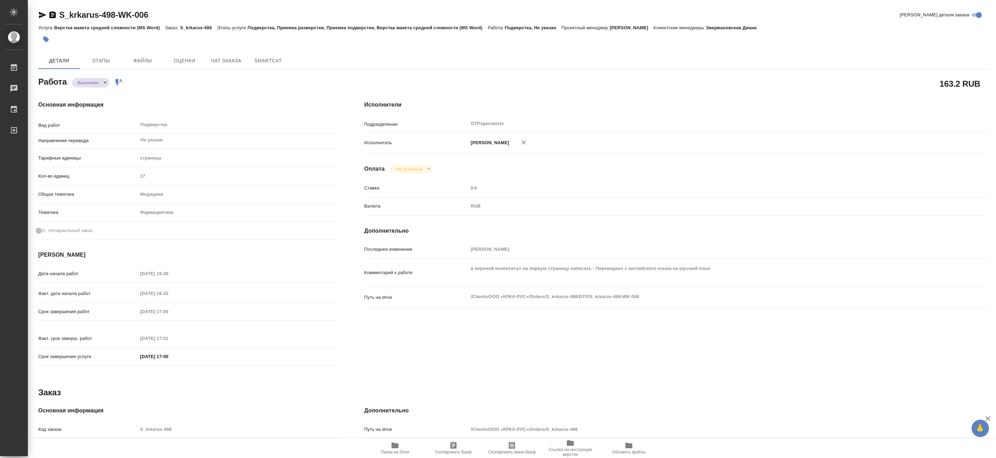
type textarea "x"
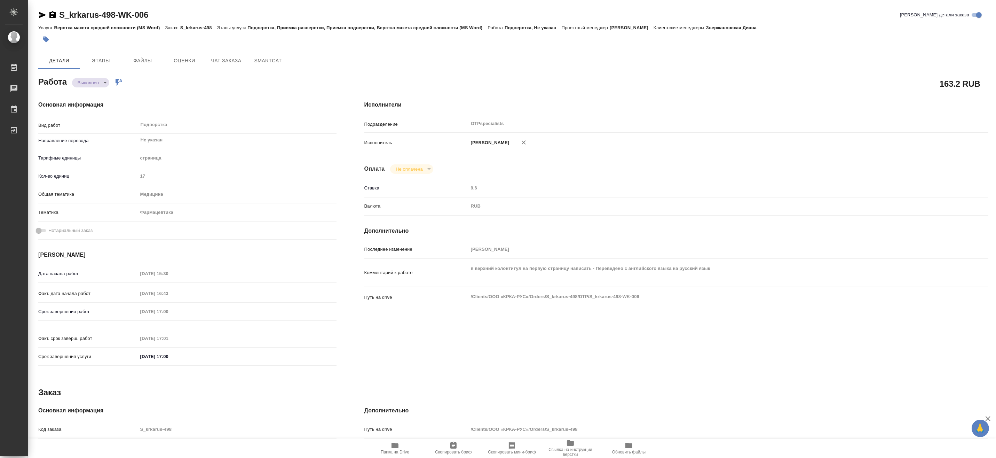
type textarea "x"
